Goal: Task Accomplishment & Management: Use online tool/utility

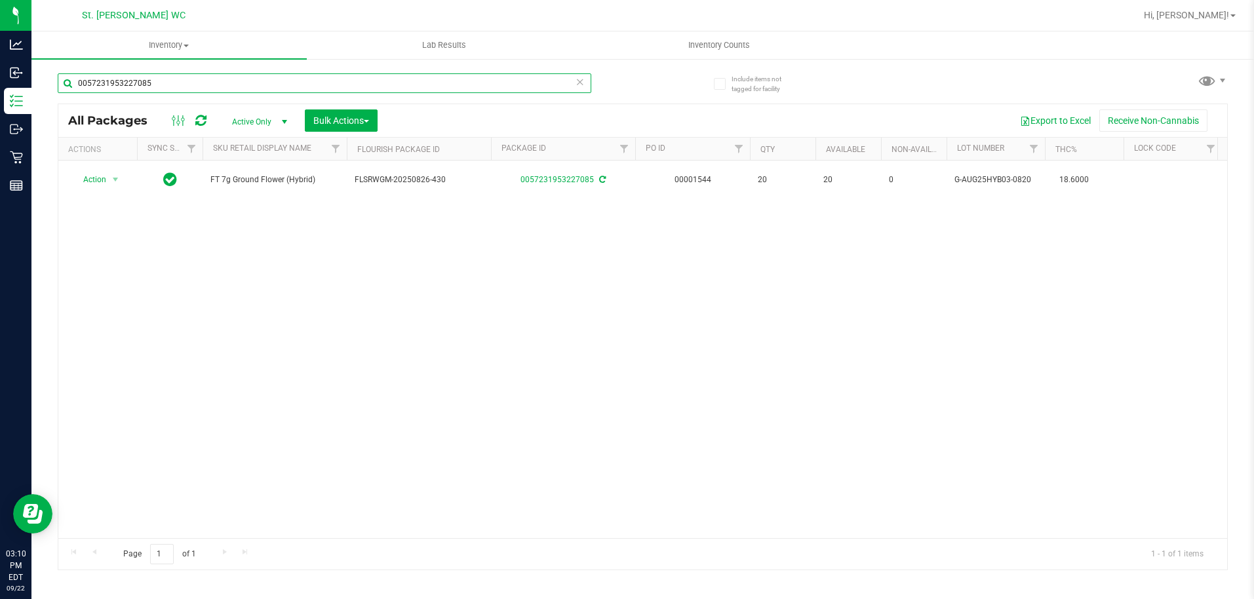
click at [173, 74] on input "0057231953227085" at bounding box center [325, 83] width 534 height 20
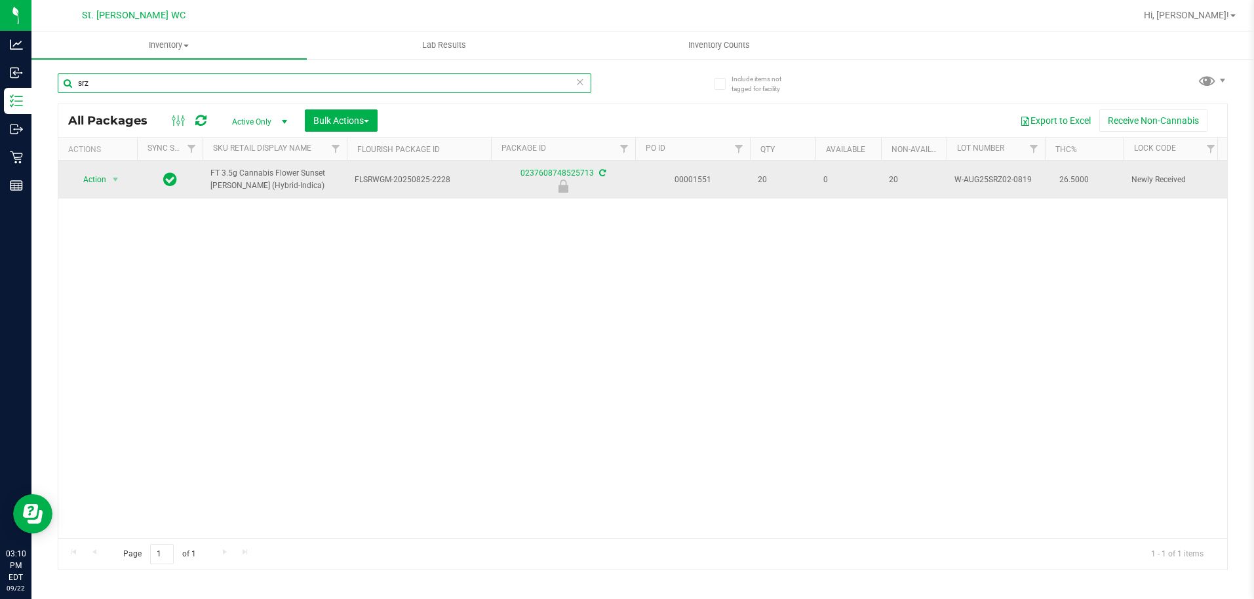
type input "srz"
click at [262, 181] on span "FT 3.5g Cannabis Flower Sunset [PERSON_NAME] (Hybrid-Indica)" at bounding box center [274, 179] width 128 height 25
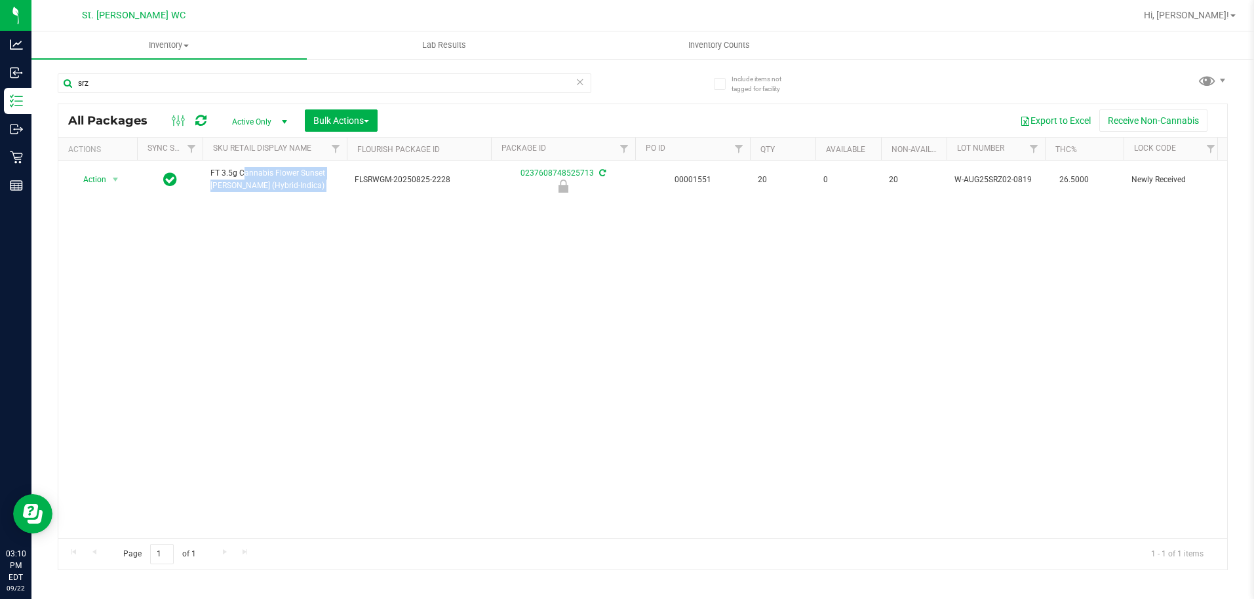
copy tr "FT 3.5g Cannabis Flower Sunset [PERSON_NAME] (Hybrid-Indica)"
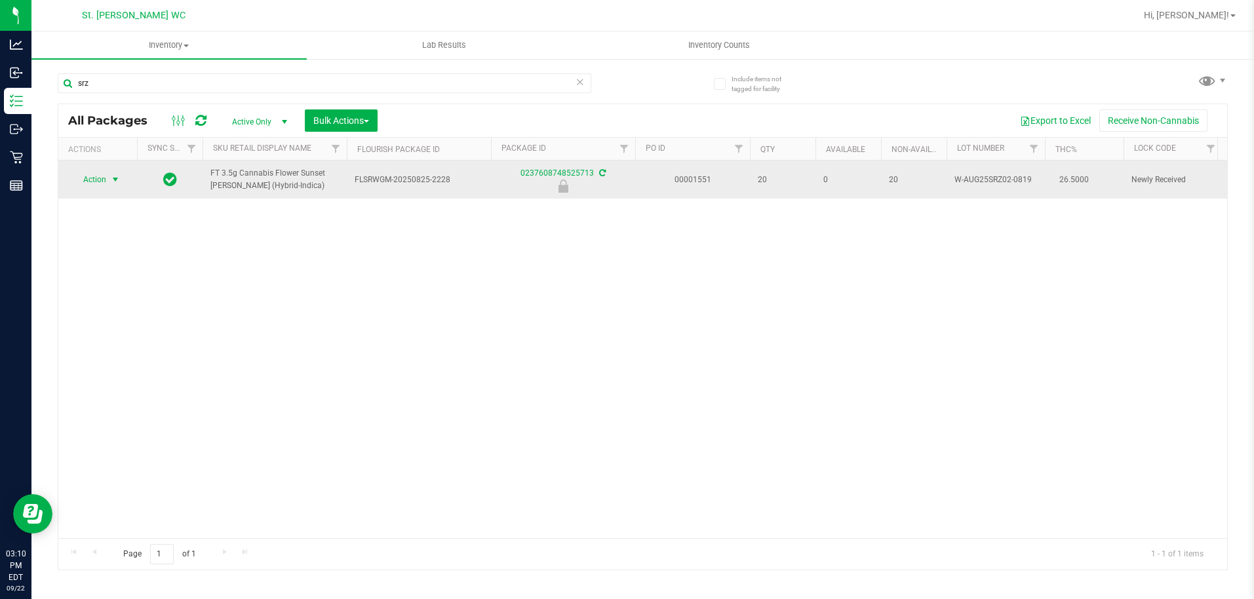
click at [100, 177] on span "Action" at bounding box center [88, 179] width 35 height 18
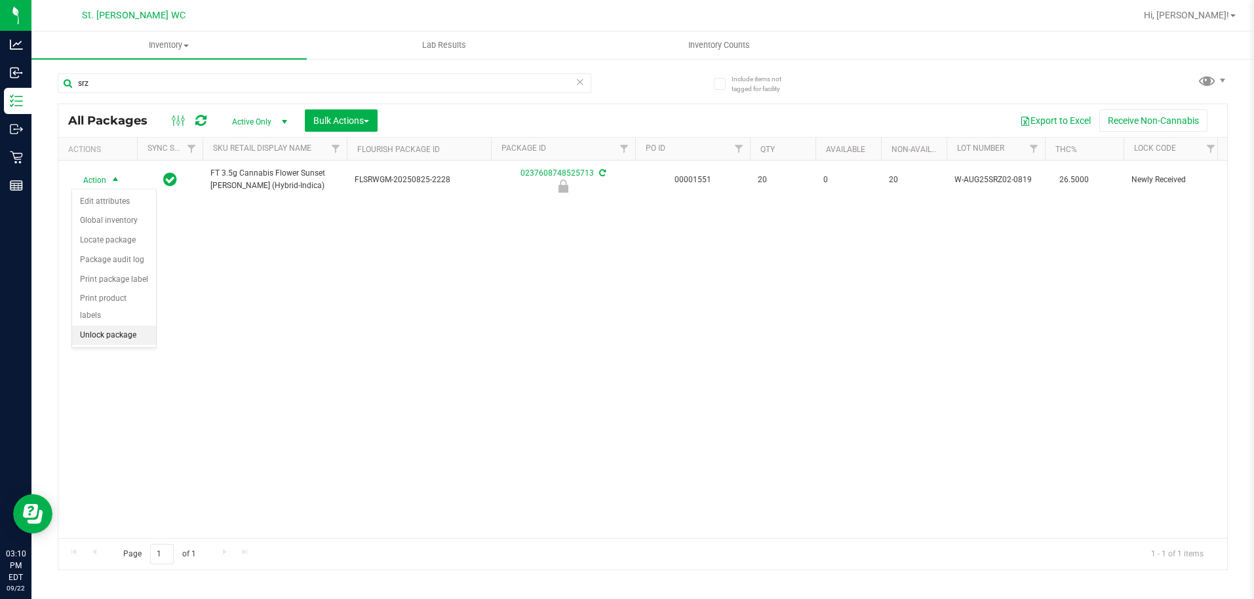
click at [101, 326] on li "Unlock package" at bounding box center [114, 336] width 84 height 20
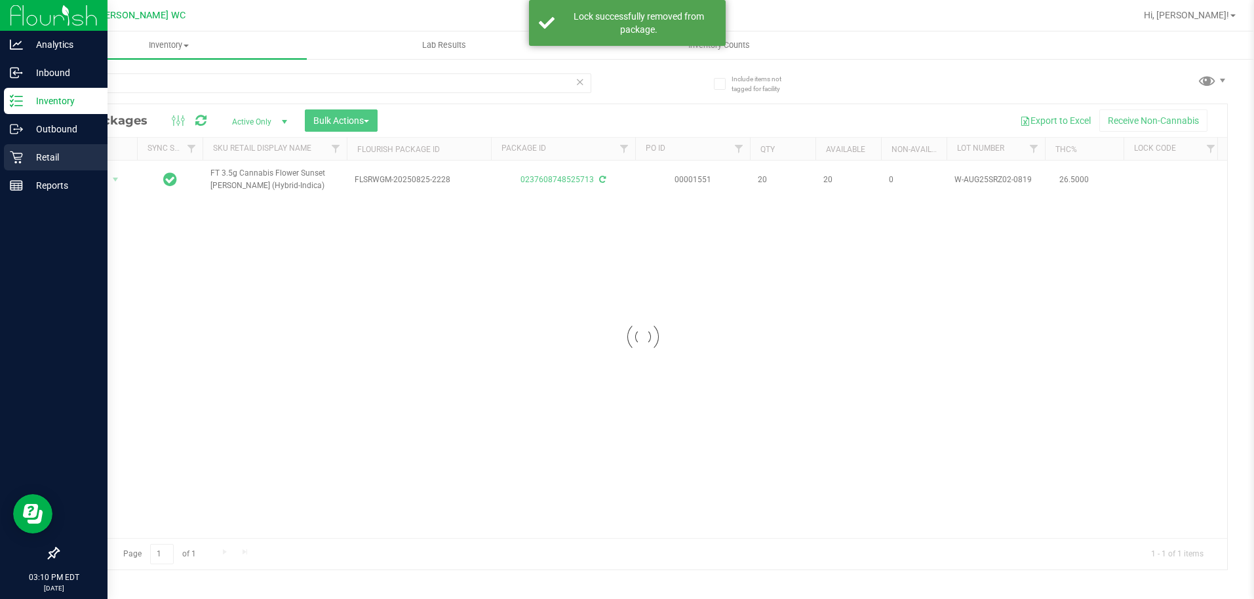
click at [12, 149] on div "Retail" at bounding box center [56, 157] width 104 height 26
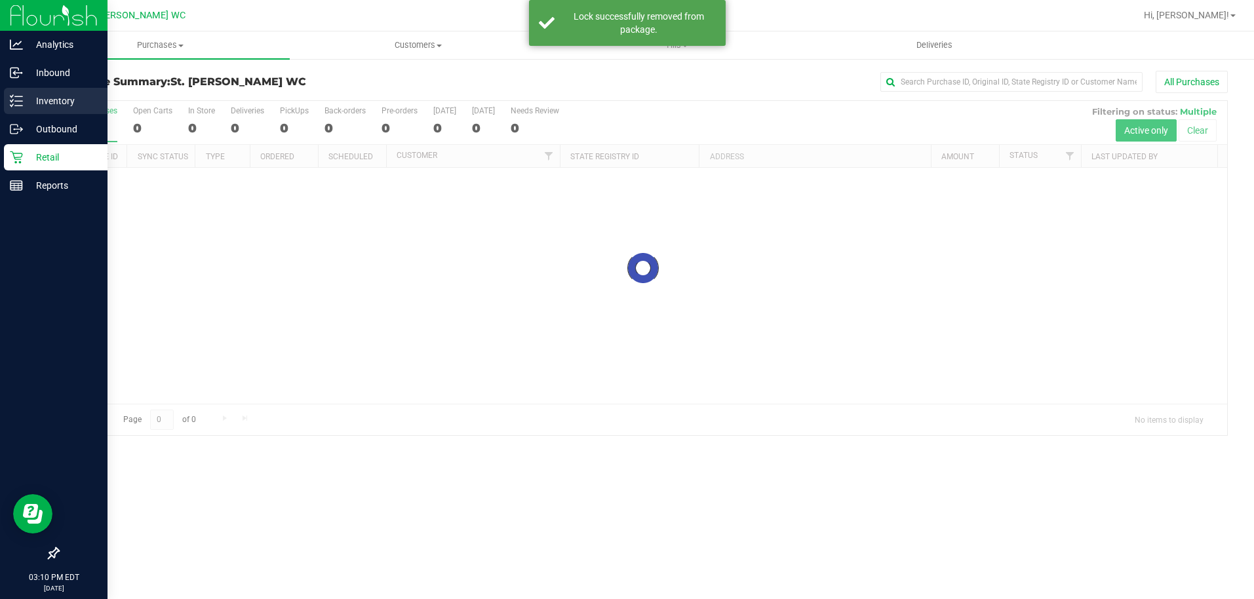
click at [31, 102] on p "Inventory" at bounding box center [62, 101] width 79 height 16
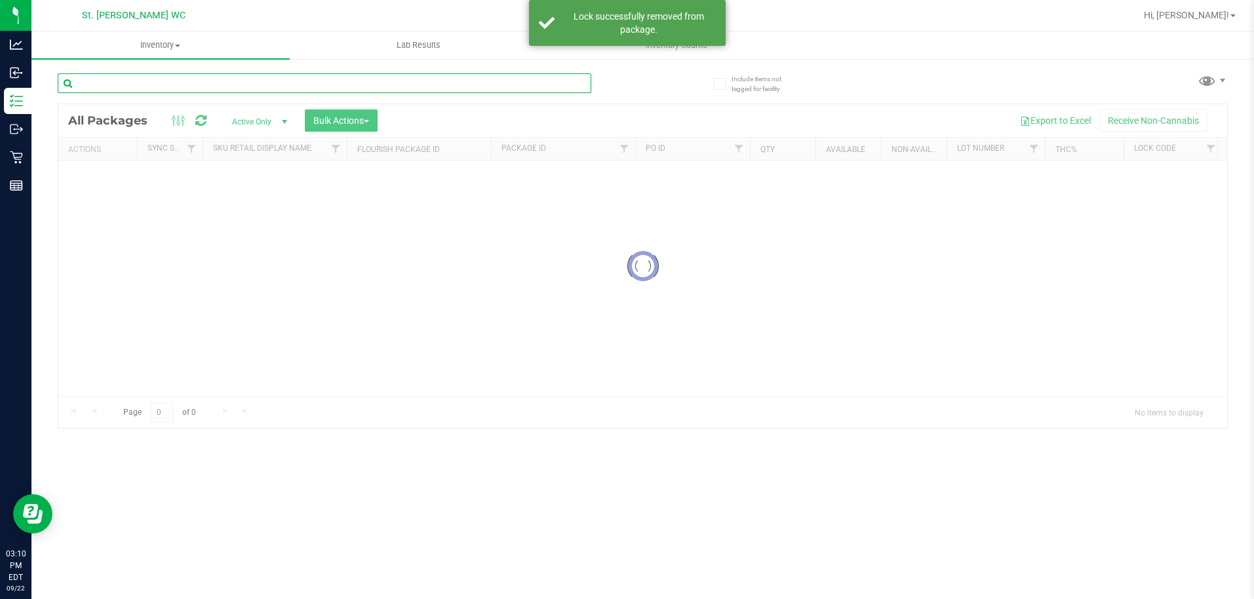
click at [226, 87] on input "text" at bounding box center [325, 83] width 534 height 20
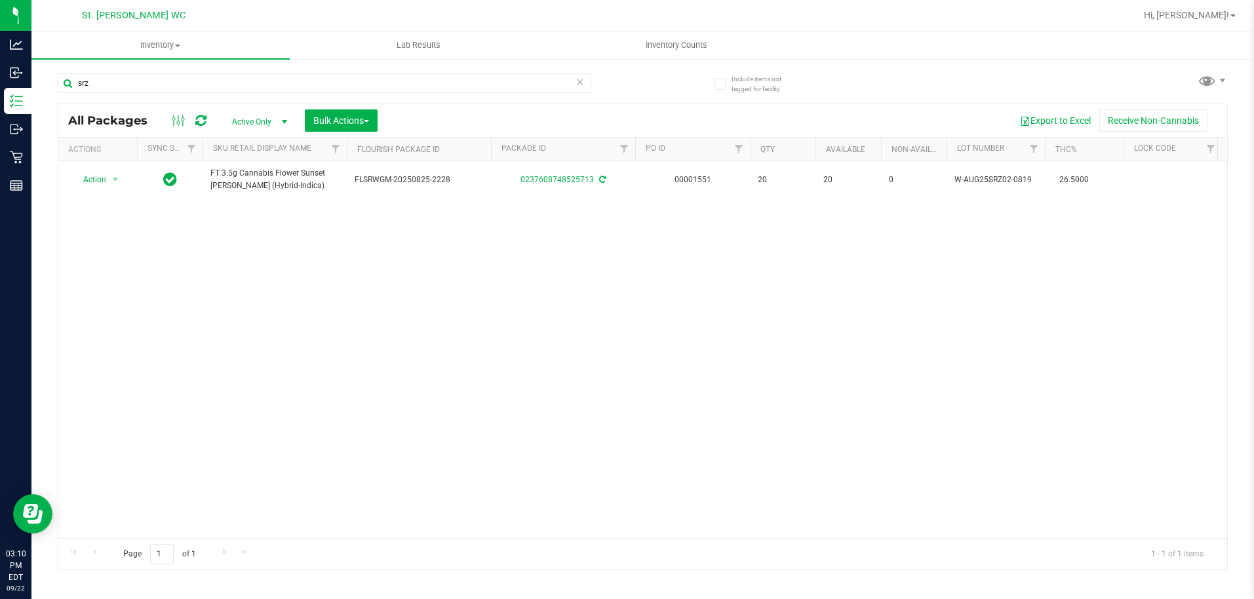
click at [296, 267] on div "Action Action Adjust qty Create package Edit attributes Global inventory Locate…" at bounding box center [642, 350] width 1169 height 378
click at [152, 79] on input "srz" at bounding box center [325, 83] width 534 height 20
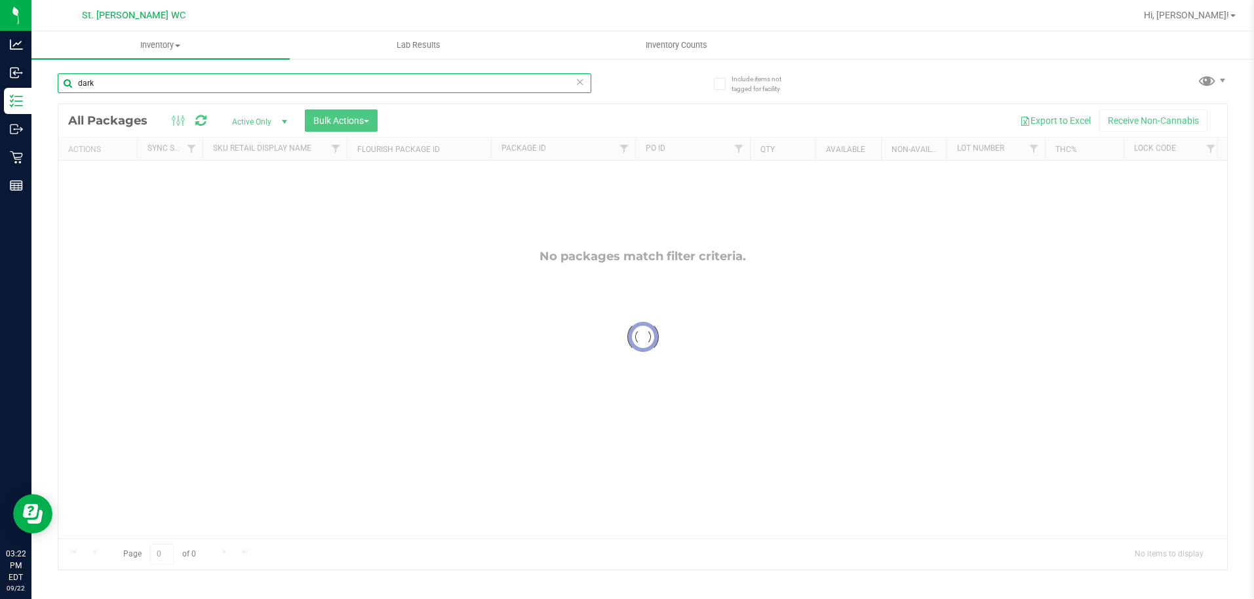
type input "dark"
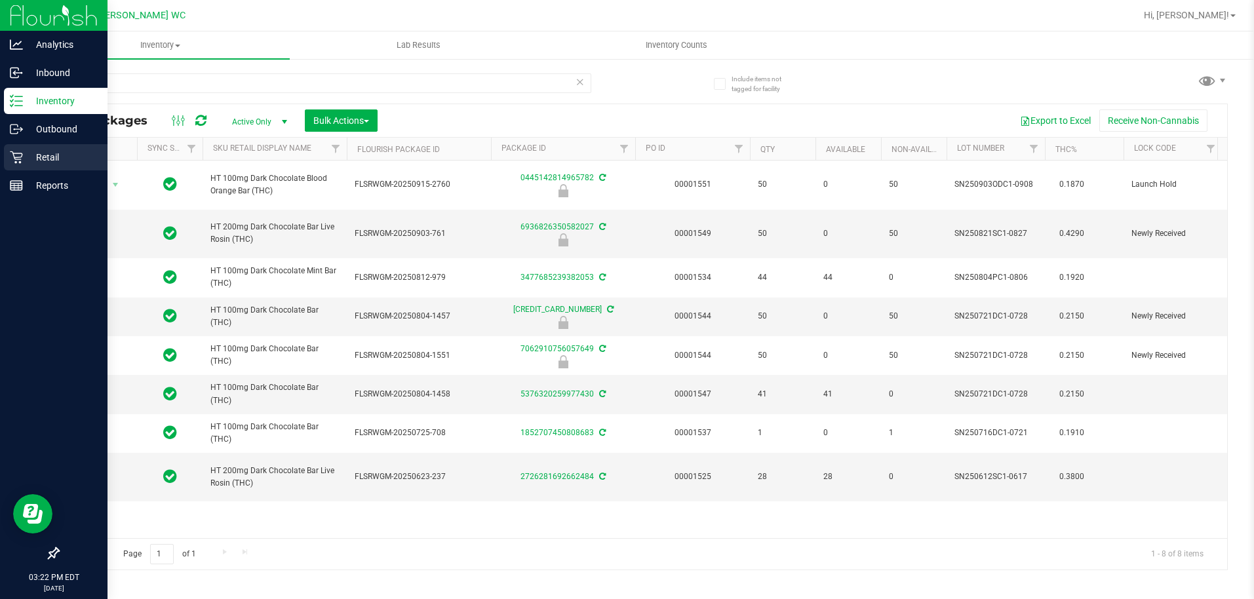
click at [14, 151] on icon at bounding box center [16, 157] width 13 height 13
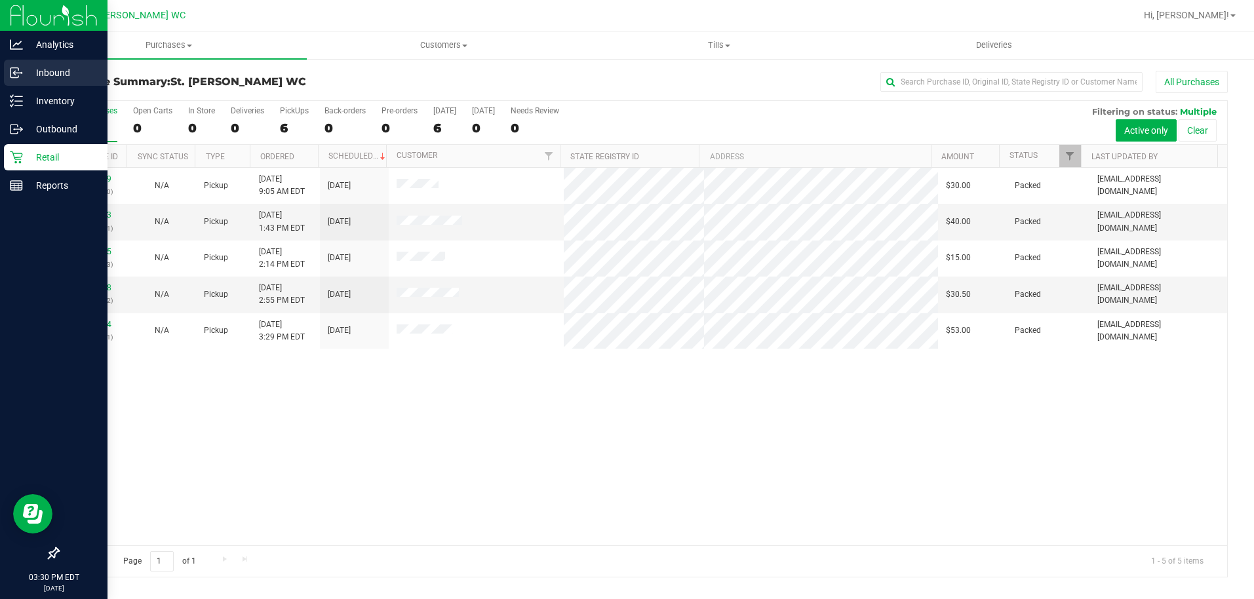
click at [40, 79] on p "Inbound" at bounding box center [62, 73] width 79 height 16
